Goal: Obtain resource: Download file/media

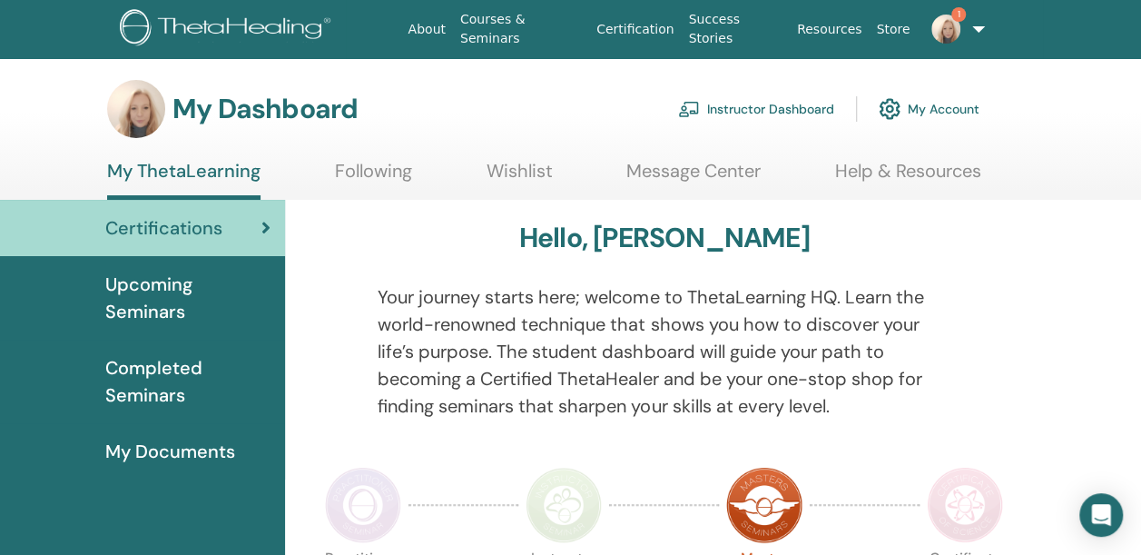
click at [143, 299] on span "Upcoming Seminars" at bounding box center [187, 298] width 165 height 54
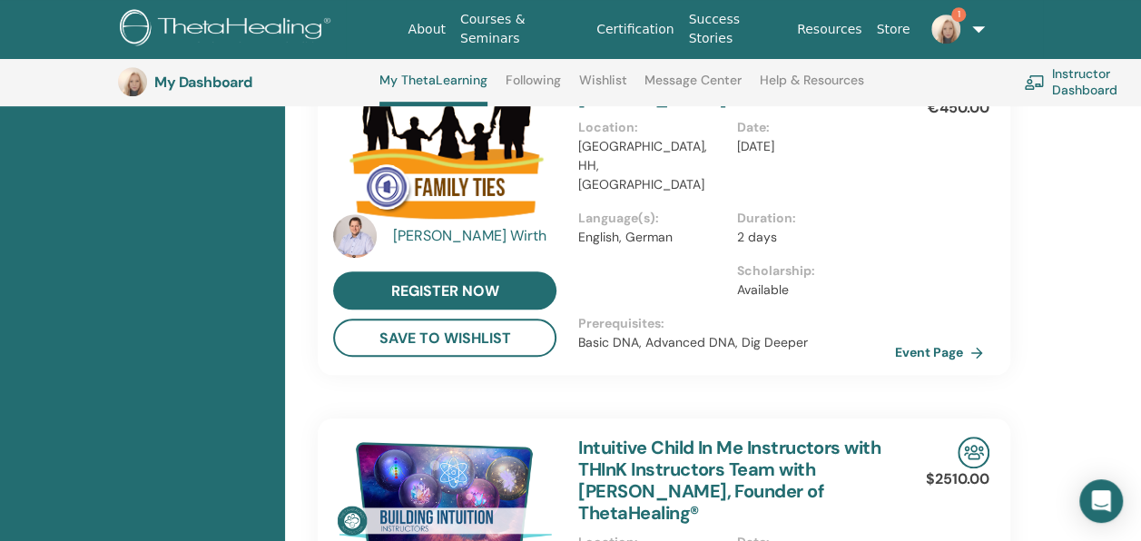
scroll to position [205, 0]
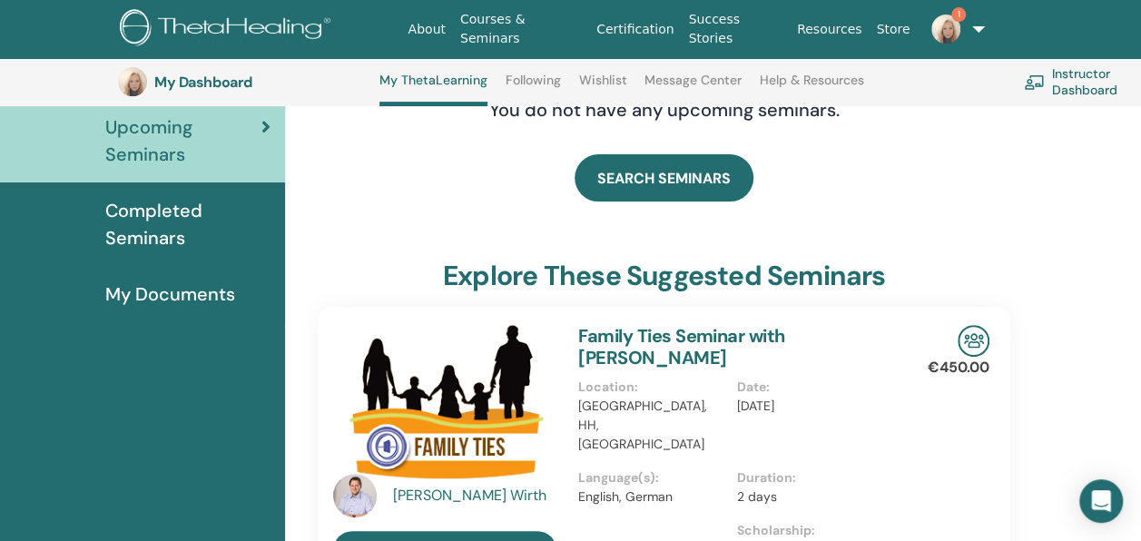
click at [950, 25] on img at bounding box center [945, 29] width 29 height 29
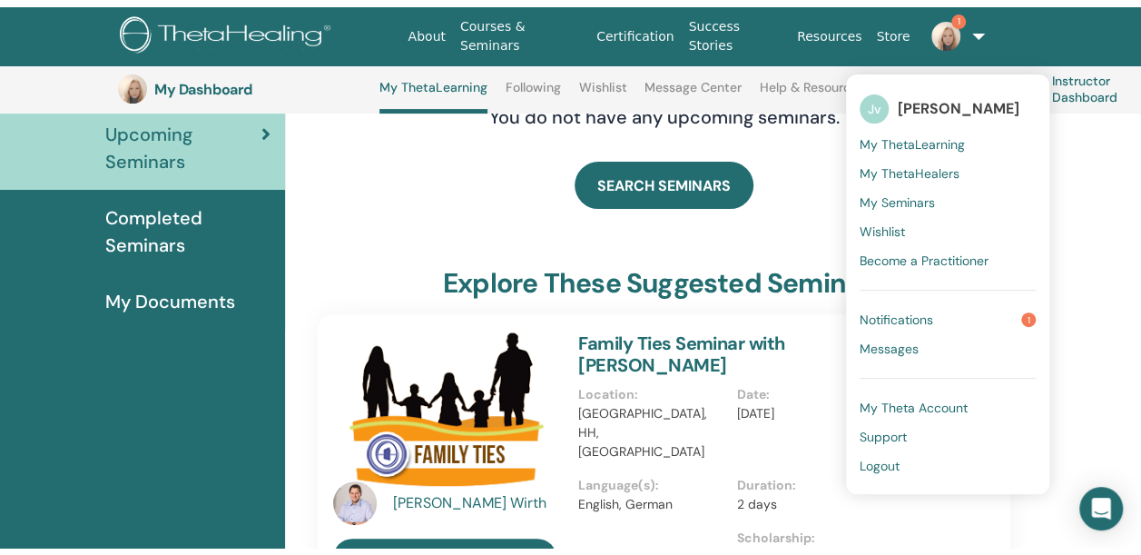
scroll to position [0, 0]
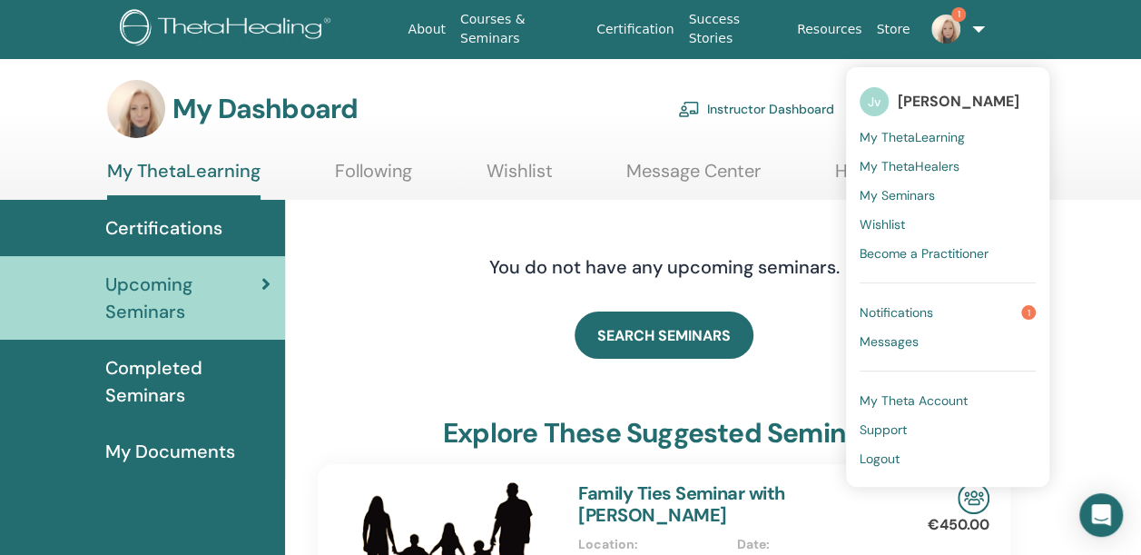
click at [779, 103] on link "Instructor Dashboard" at bounding box center [756, 109] width 156 height 40
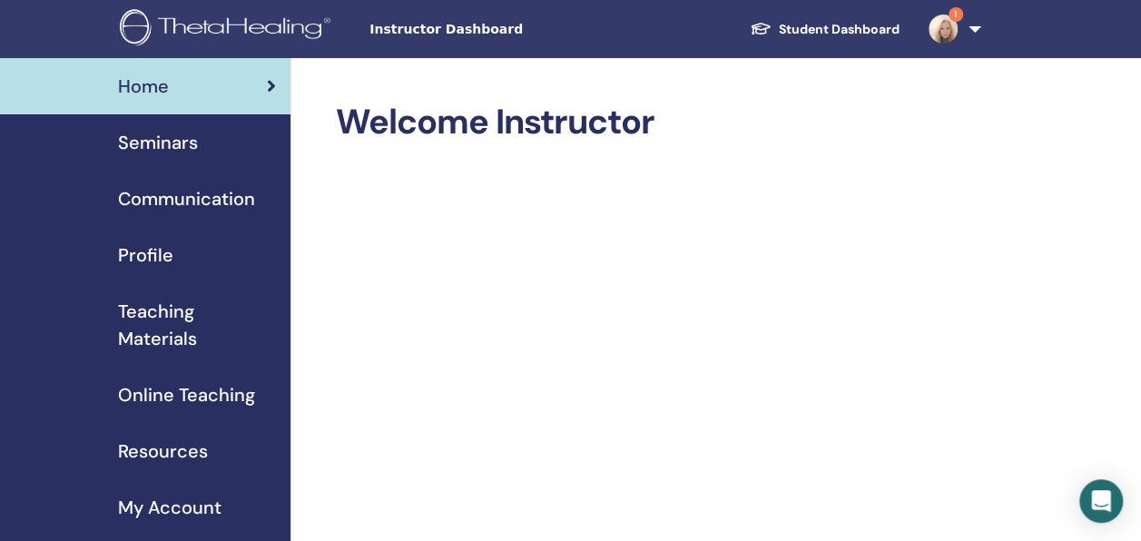
click at [185, 147] on span "Seminars" at bounding box center [158, 142] width 80 height 27
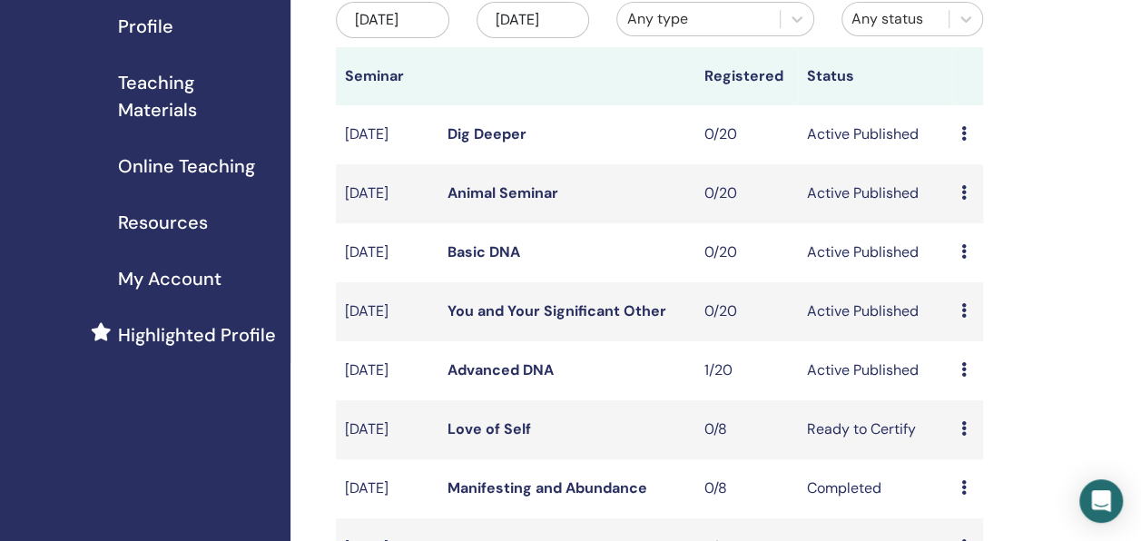
scroll to position [122, 0]
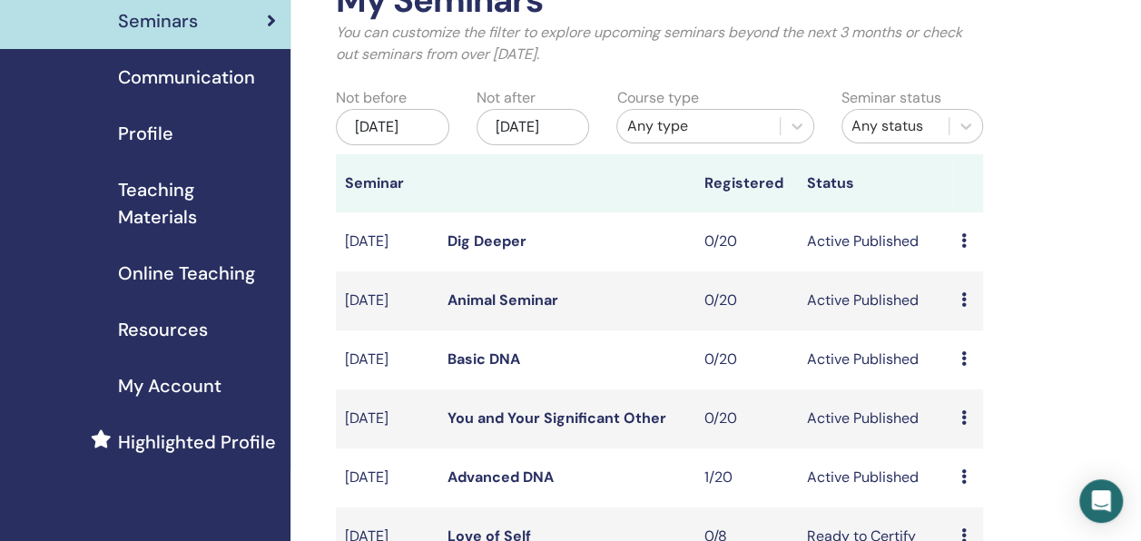
click at [162, 178] on span "Teaching Materials" at bounding box center [197, 203] width 158 height 54
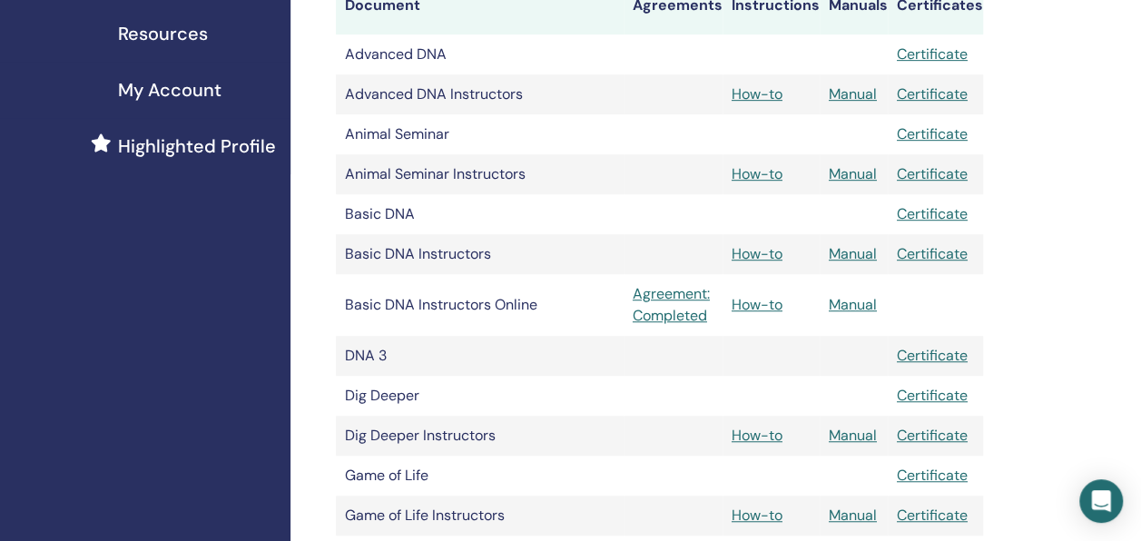
scroll to position [414, 0]
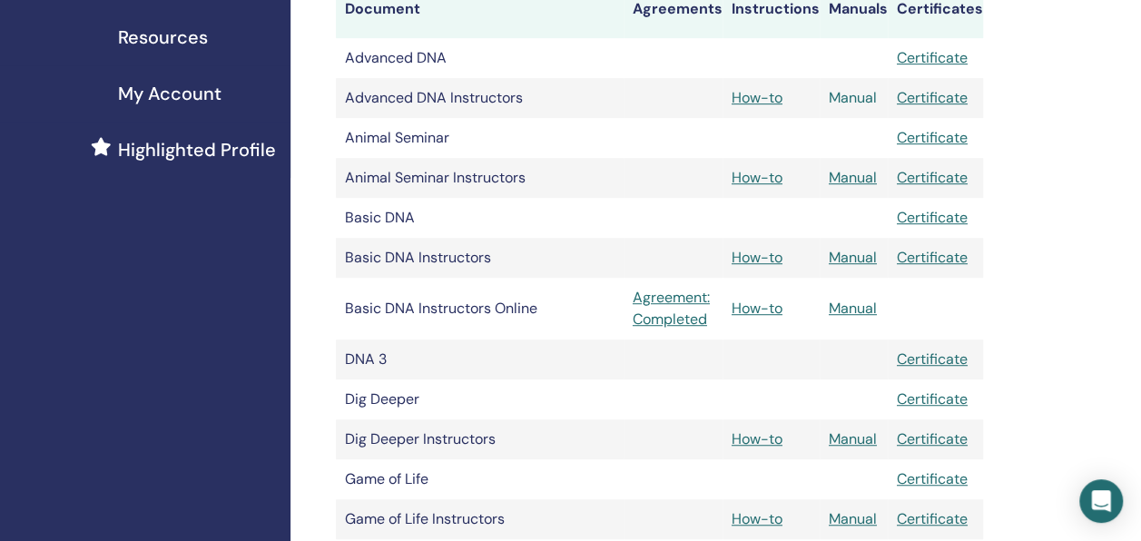
click at [853, 94] on link "Manual" at bounding box center [853, 97] width 48 height 19
